Goal: Navigation & Orientation: Find specific page/section

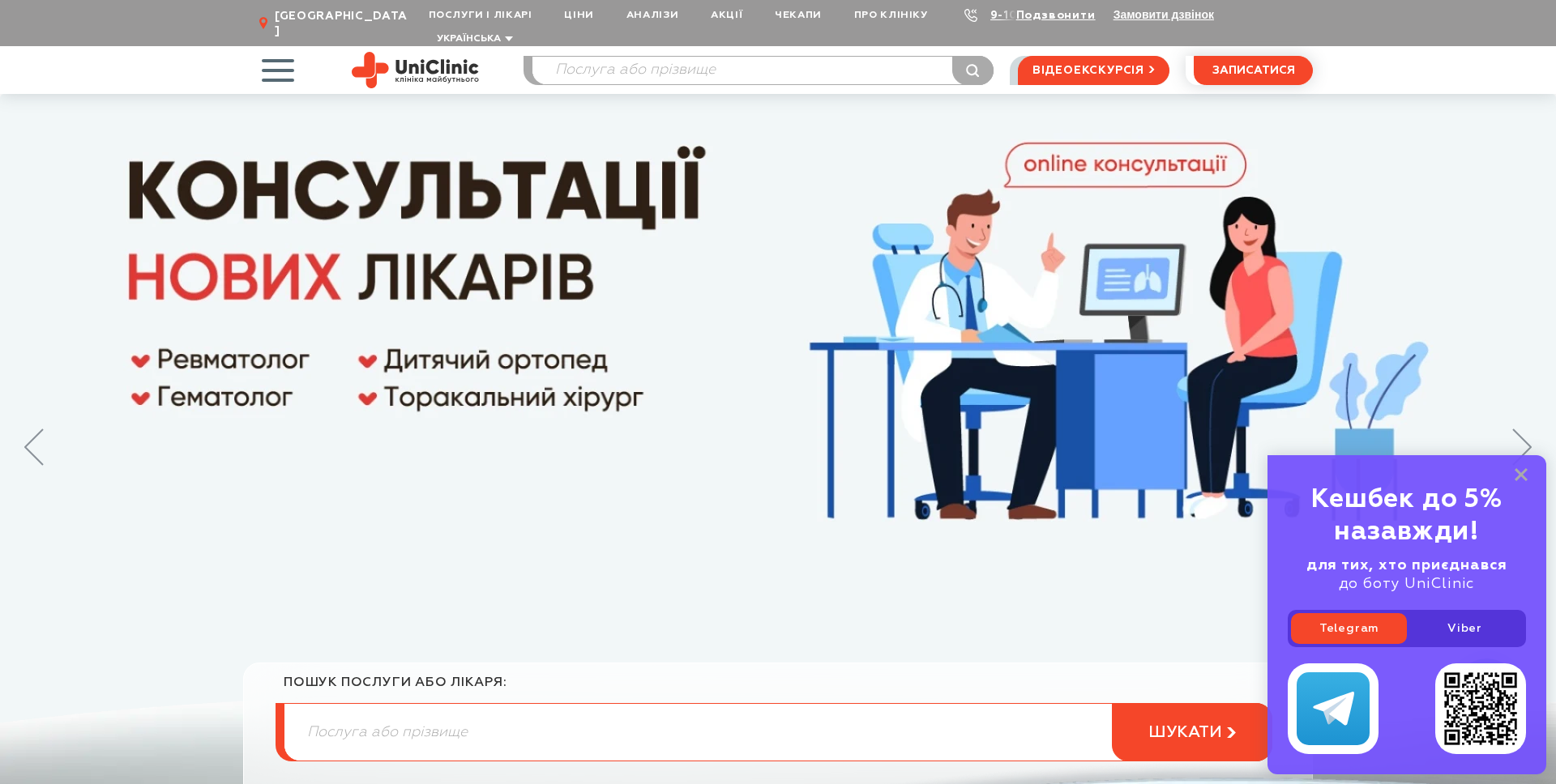
click at [278, 55] on span "button" at bounding box center [278, 70] width 67 height 67
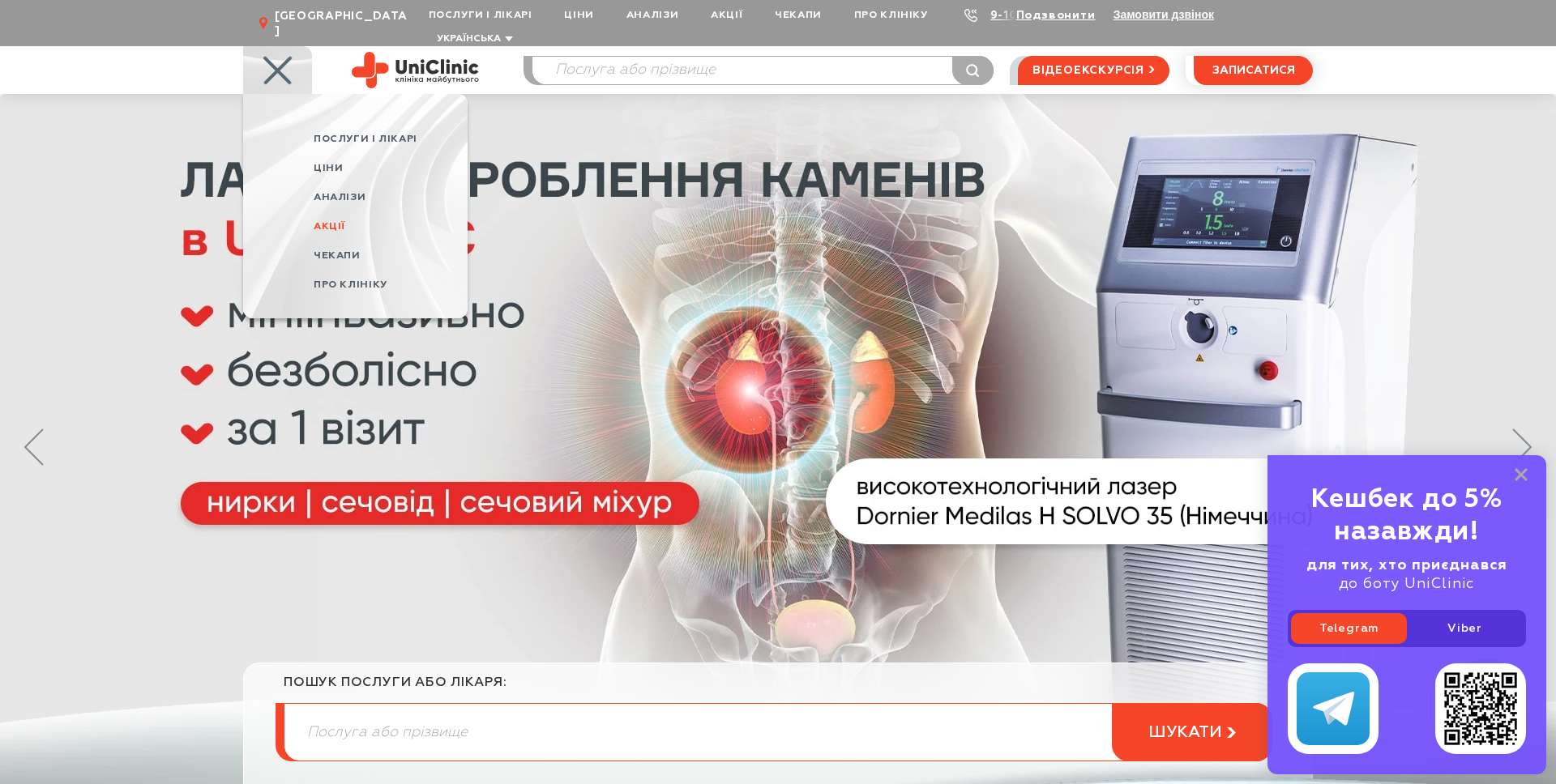
click at [323, 221] on span "Акції" at bounding box center [330, 226] width 32 height 11
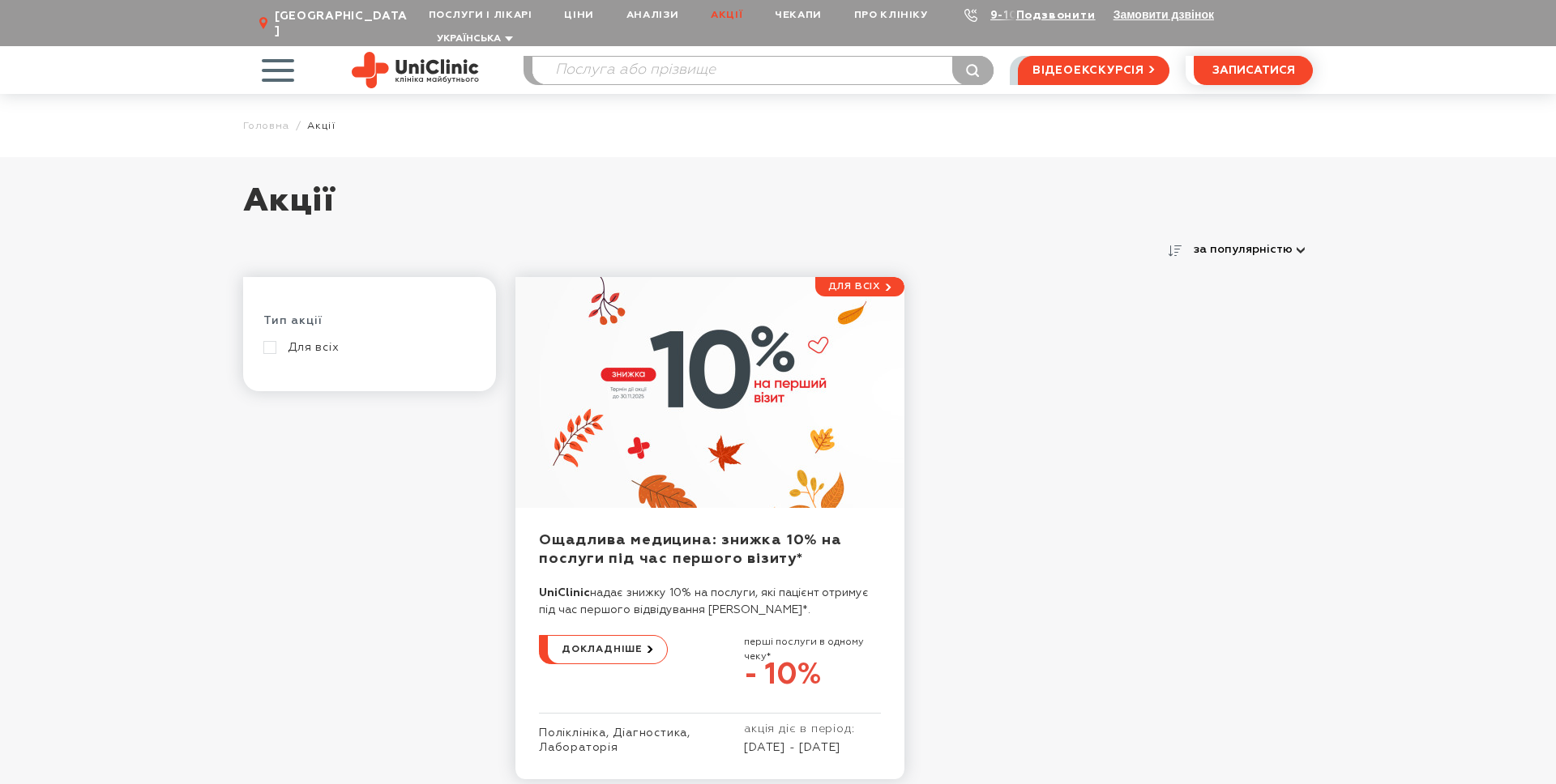
click at [278, 58] on span "button" at bounding box center [278, 70] width 67 height 67
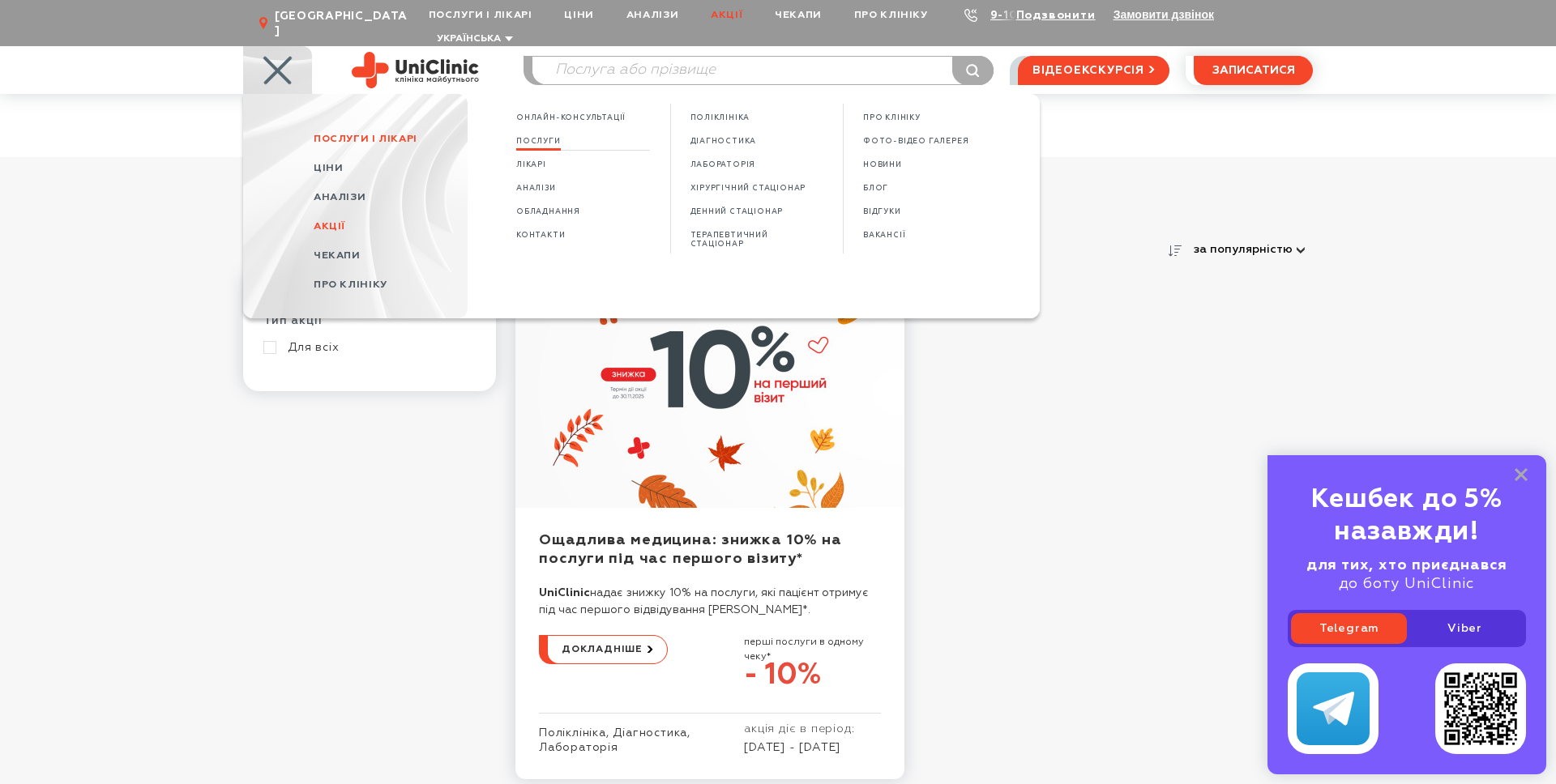
click at [526, 137] on span "Послуги" at bounding box center [538, 141] width 44 height 9
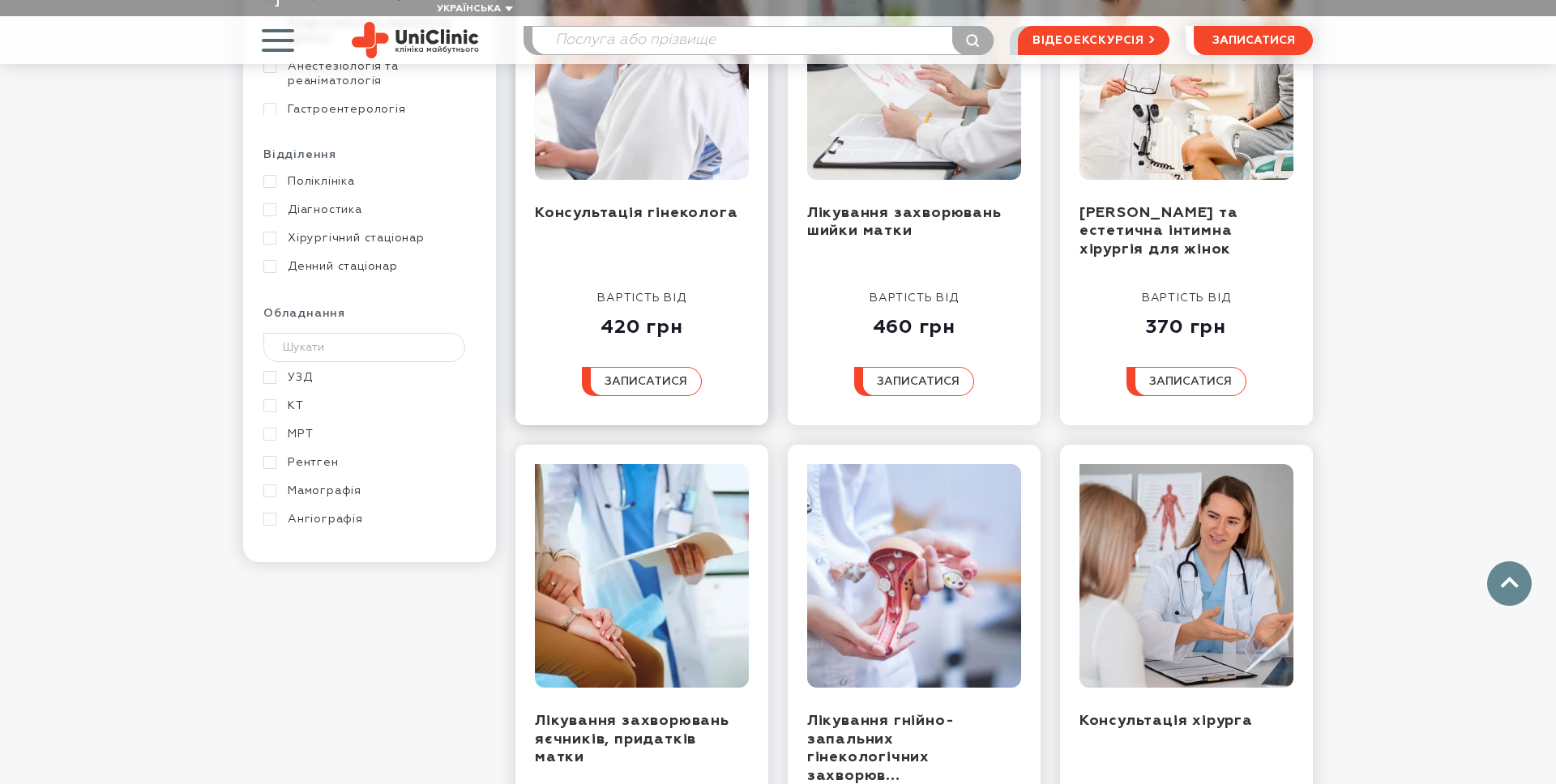
scroll to position [853, 0]
